Goal: Obtain resource: Download file/media

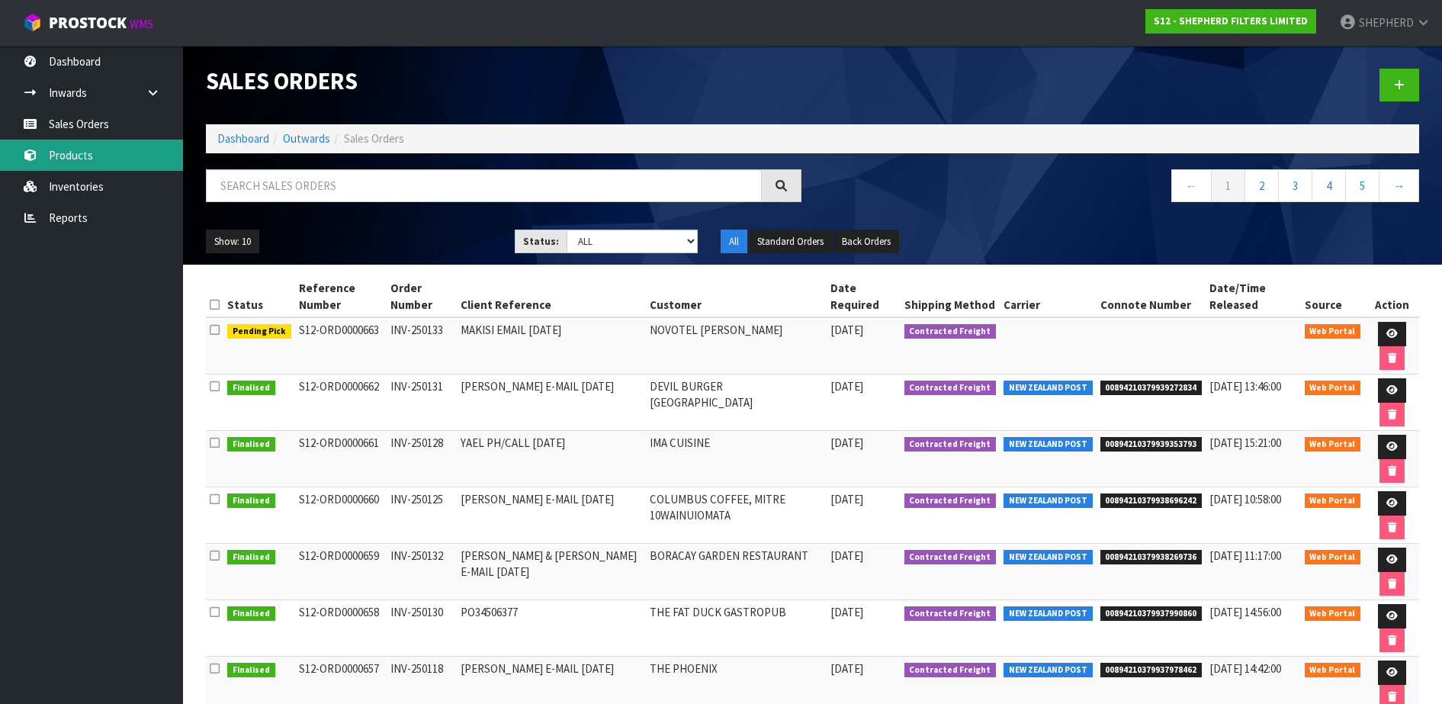
click at [76, 163] on link "Products" at bounding box center [91, 155] width 183 height 31
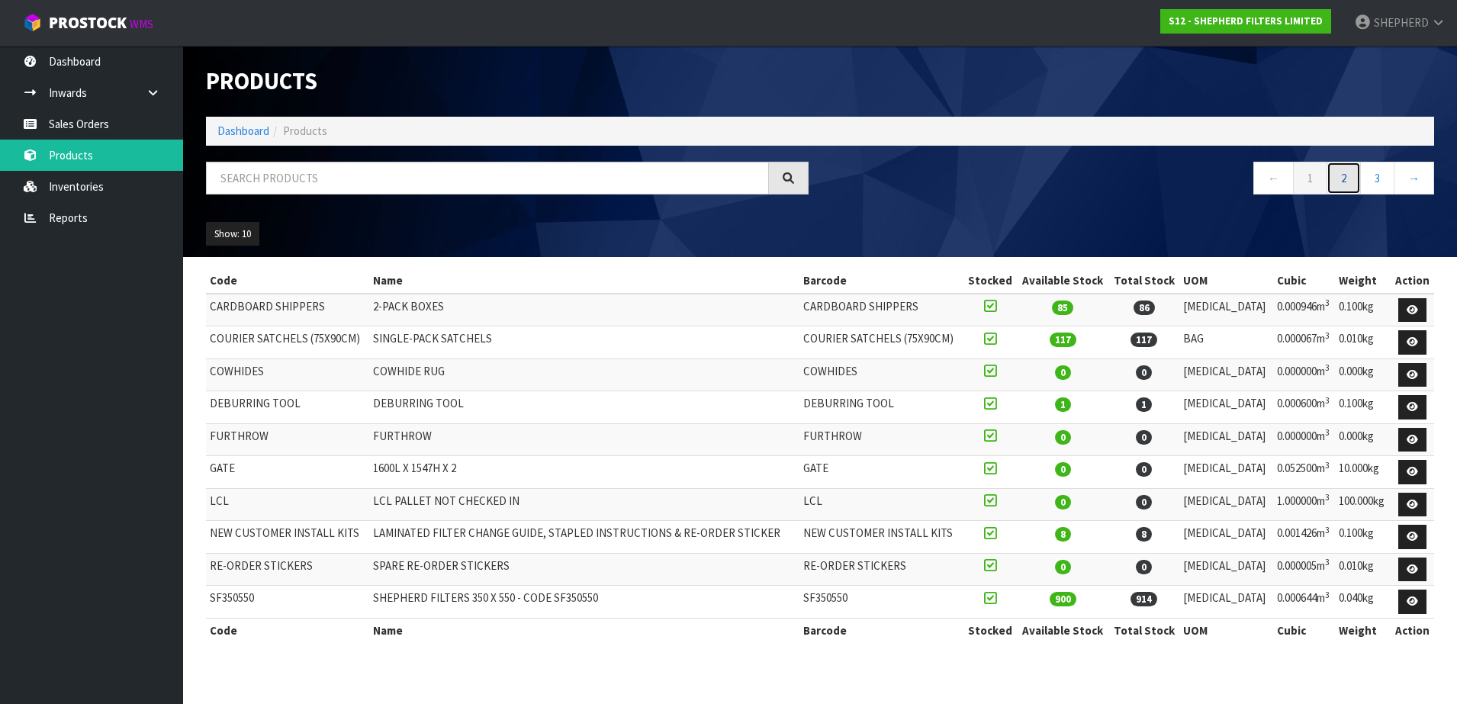
click at [1344, 184] on link "2" at bounding box center [1343, 178] width 34 height 33
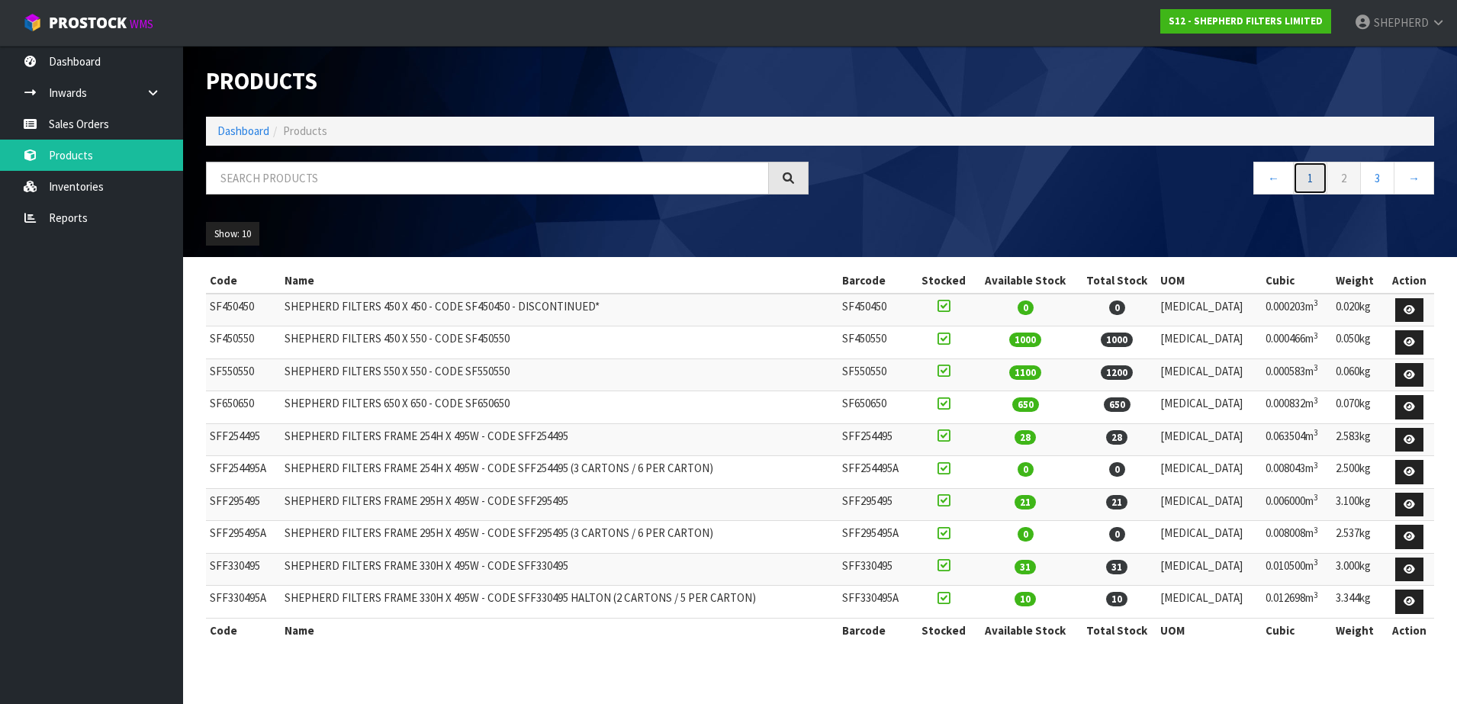
click at [1312, 178] on link "1" at bounding box center [1310, 178] width 34 height 33
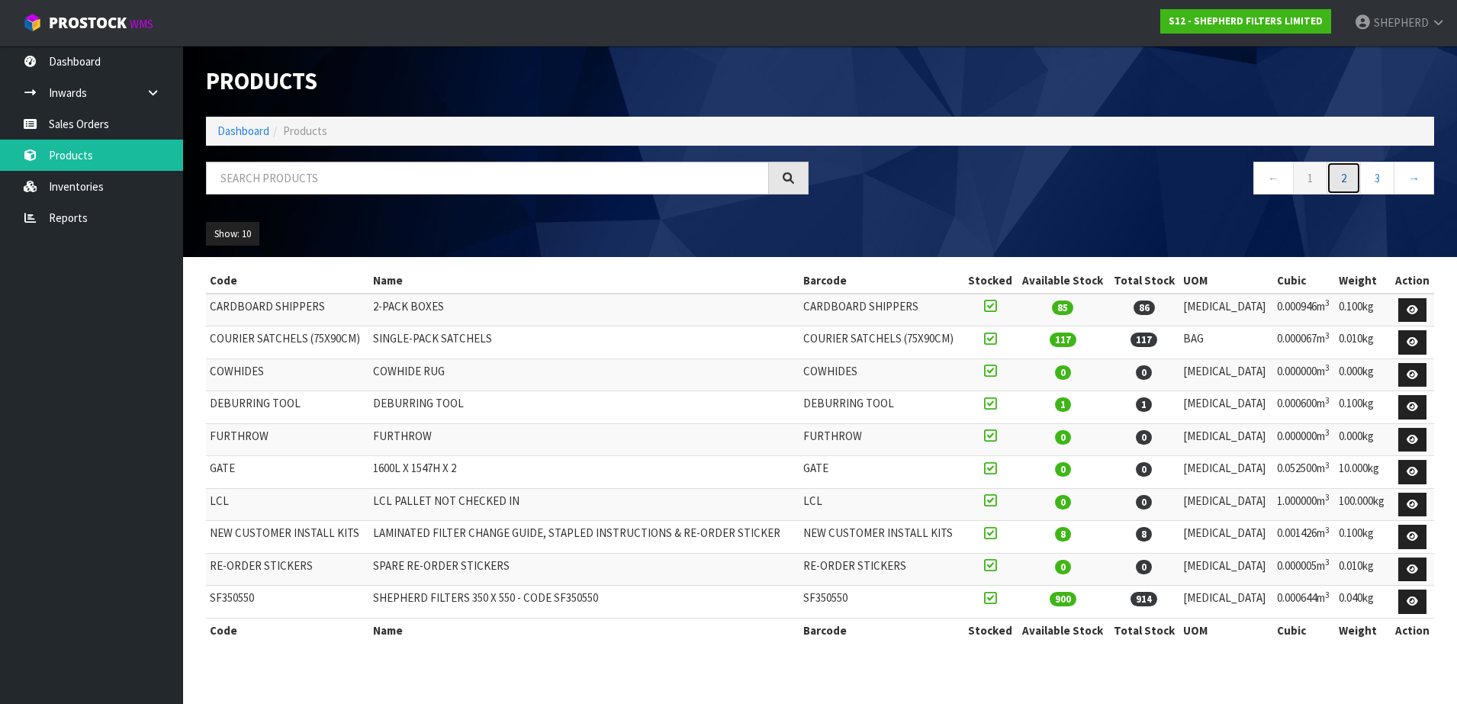
click at [1342, 178] on link "2" at bounding box center [1343, 178] width 34 height 33
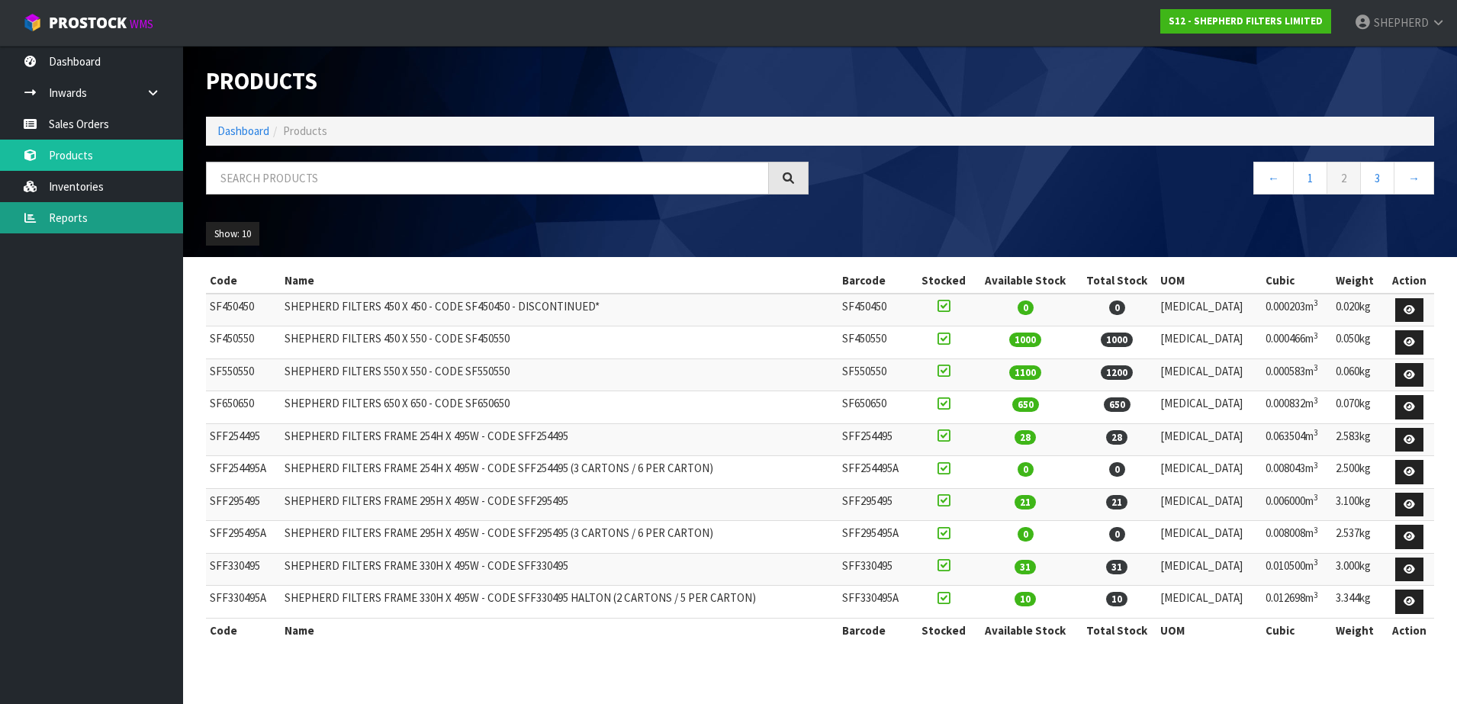
click at [95, 212] on link "Reports" at bounding box center [91, 217] width 183 height 31
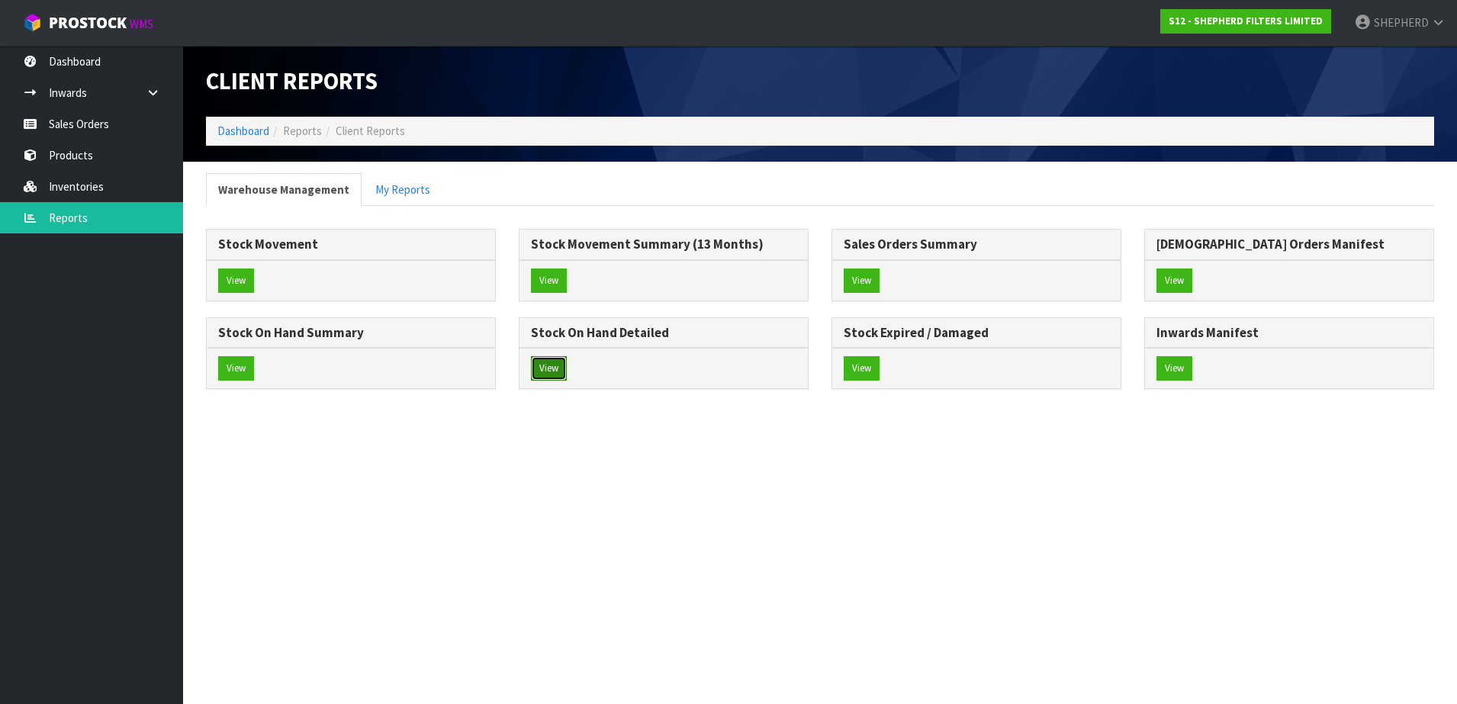
click at [547, 371] on button "View" at bounding box center [549, 368] width 36 height 24
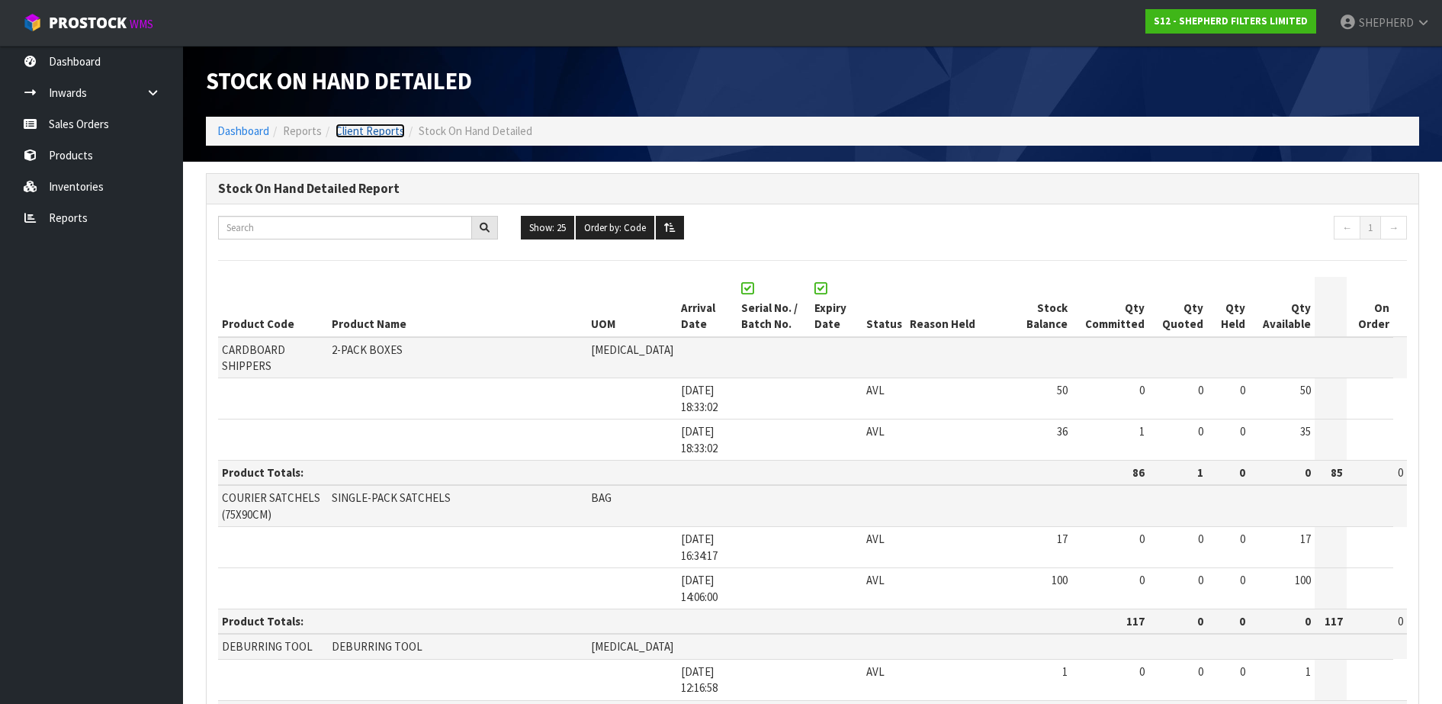
click at [346, 133] on link "Client Reports" at bounding box center [370, 131] width 69 height 14
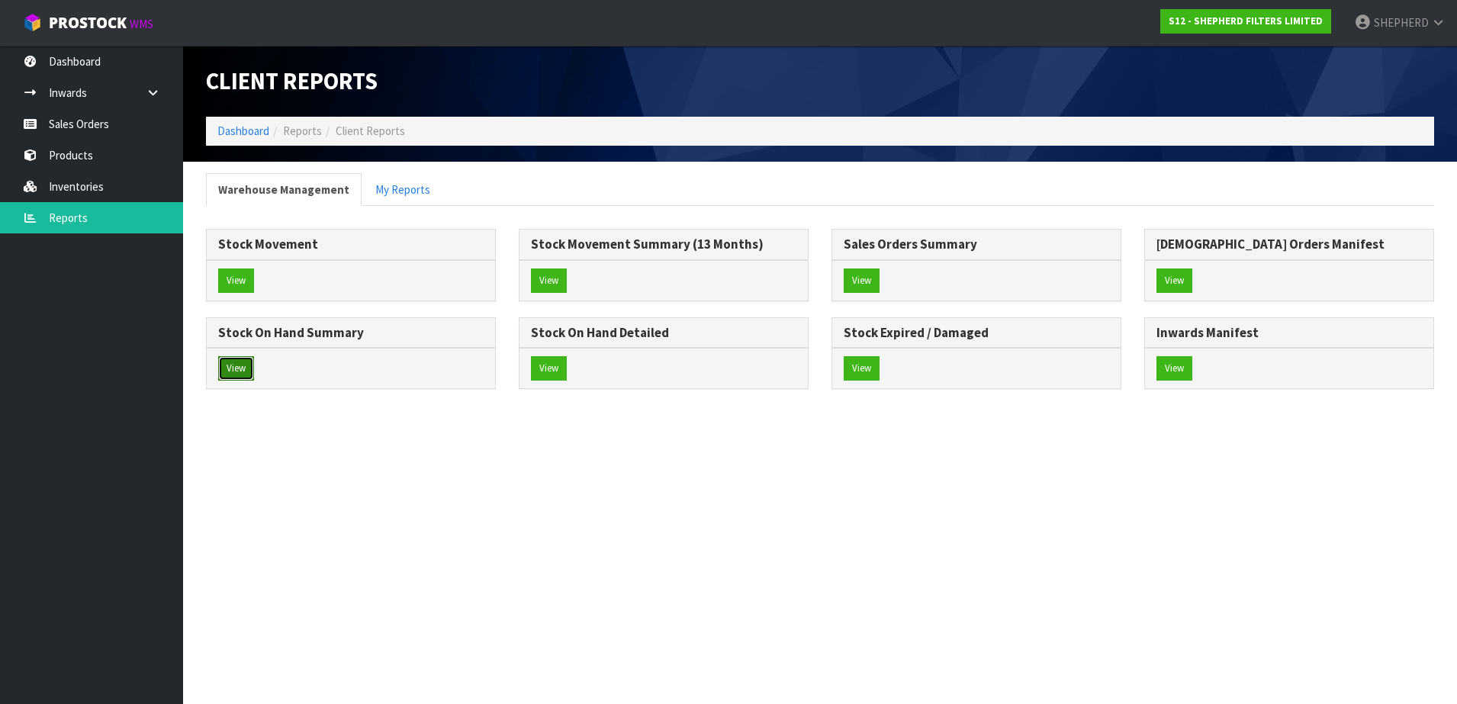
click at [236, 371] on button "View" at bounding box center [236, 368] width 36 height 24
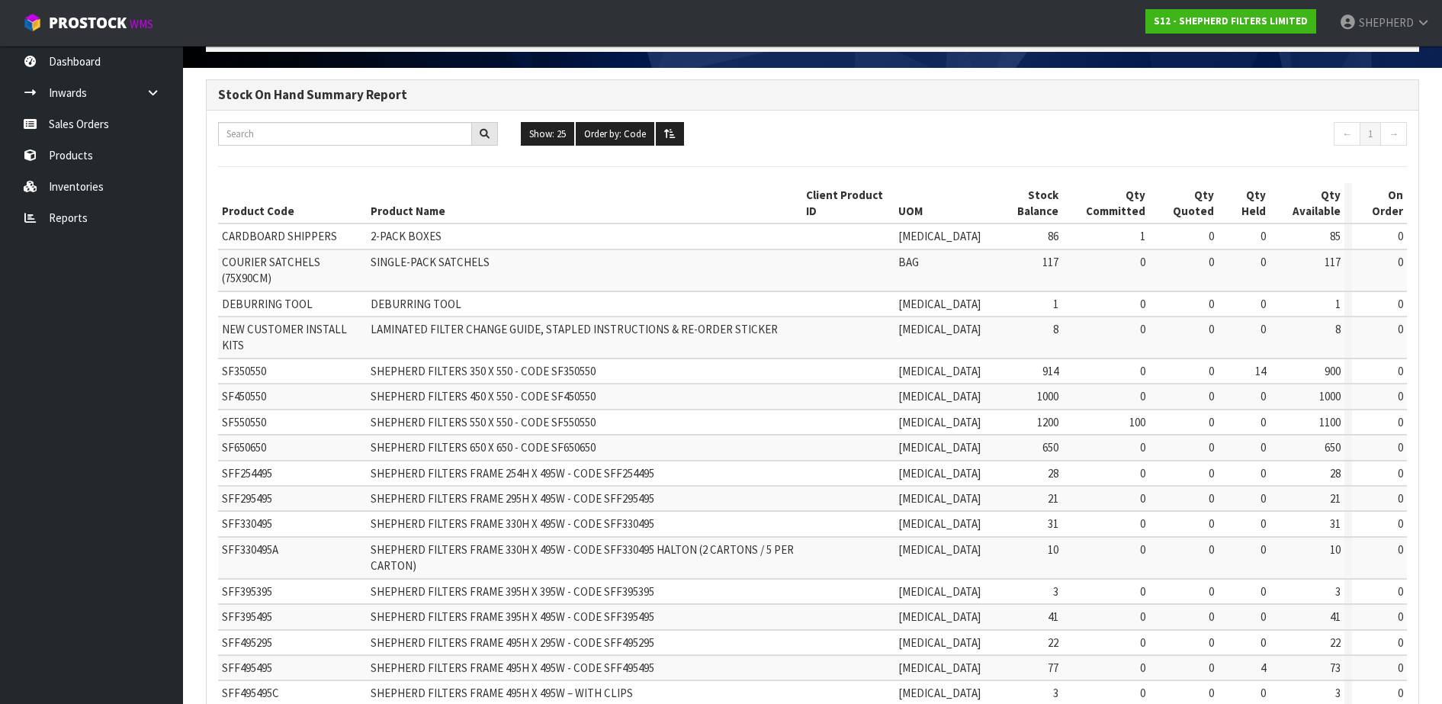
scroll to position [201, 0]
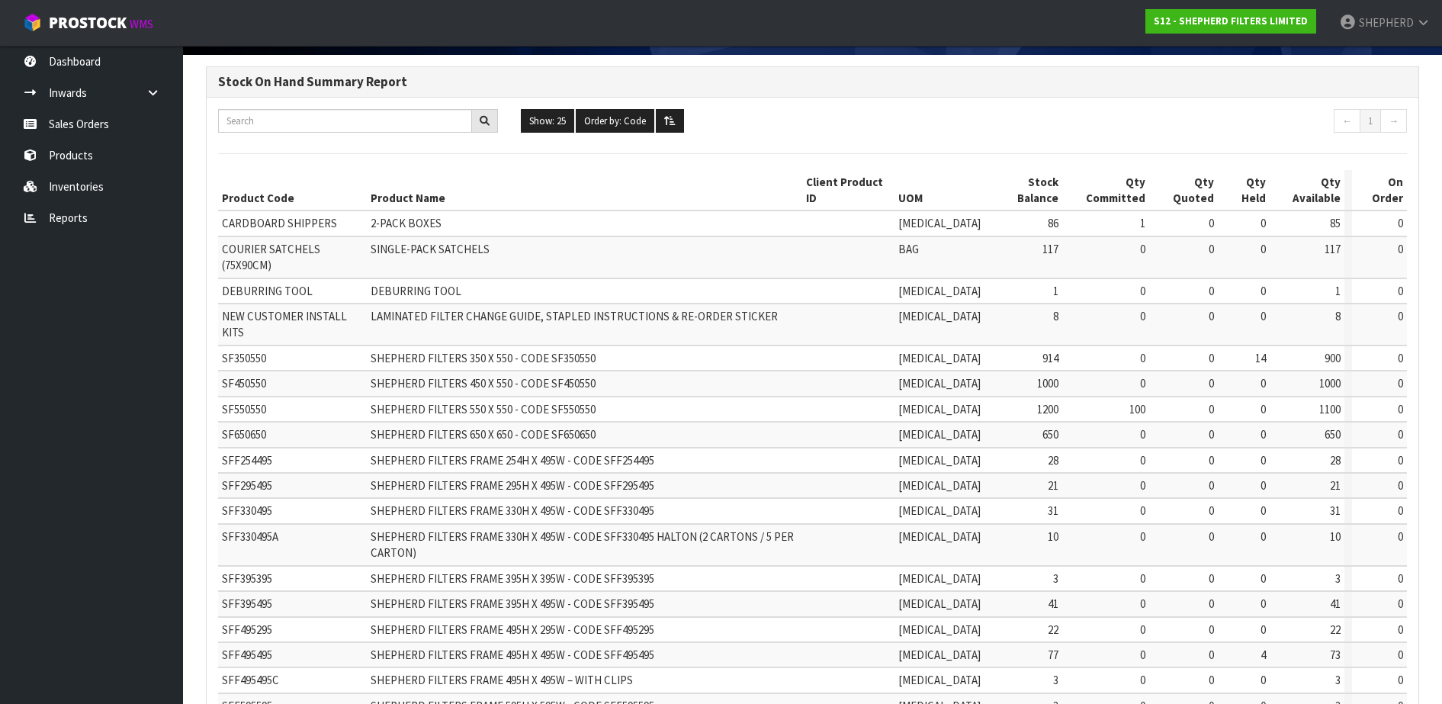
scroll to position [106, 0]
